Goal: Task Accomplishment & Management: Use online tool/utility

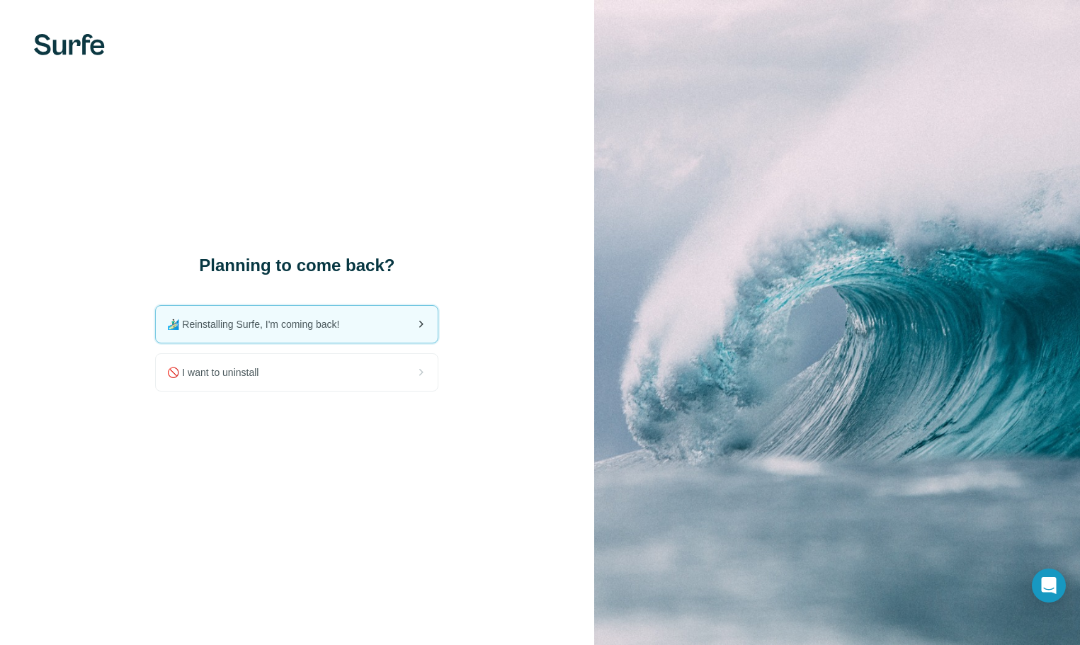
click at [281, 329] on span "🏄🏻‍♂️ Reinstalling Surfe, I'm coming back!" at bounding box center [258, 324] width 183 height 14
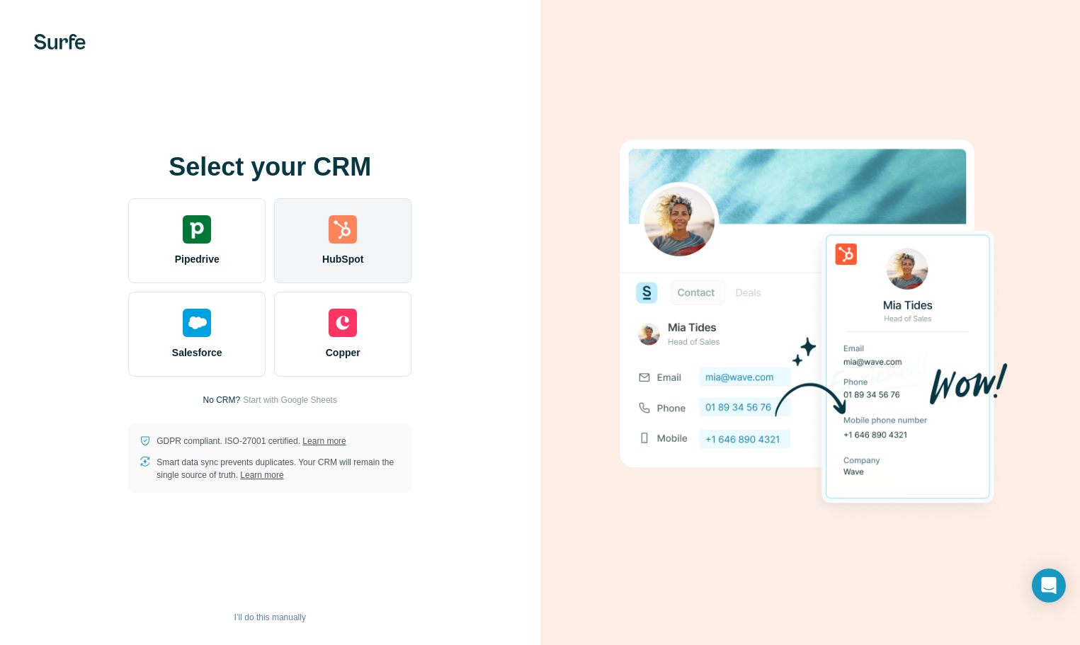
click at [349, 247] on div "HubSpot" at bounding box center [342, 240] width 137 height 85
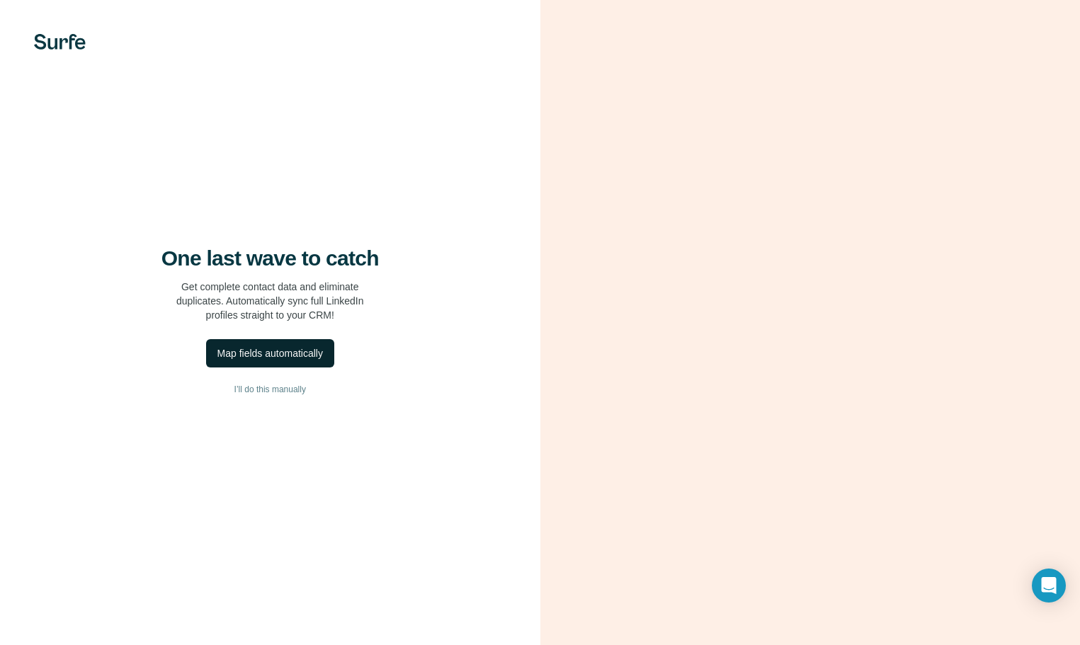
click at [281, 356] on div "Map fields automatically" at bounding box center [270, 353] width 106 height 14
